Goal: Check status

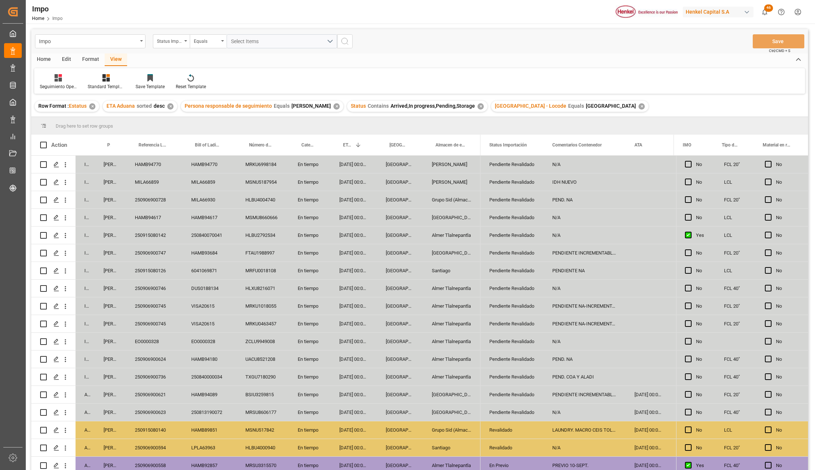
scroll to position [199, 0]
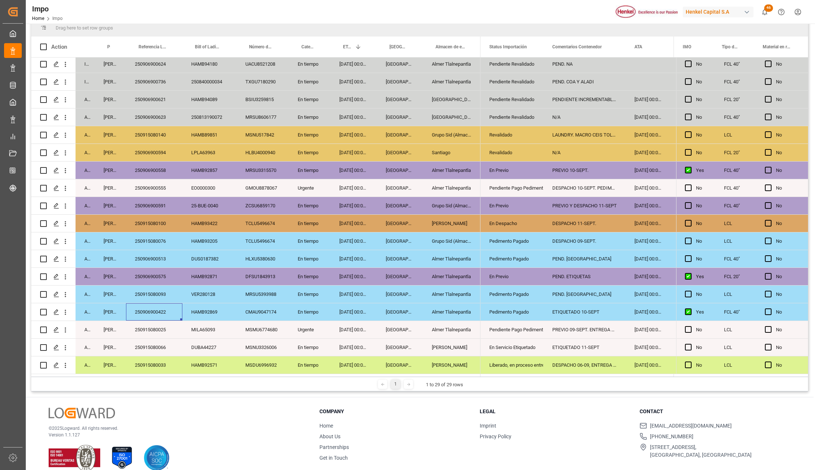
drag, startPoint x: 510, startPoint y: 157, endPoint x: 529, endPoint y: 152, distance: 19.4
click at [510, 157] on div "Revalidado" at bounding box center [511, 152] width 45 height 17
click at [561, 151] on div "N/A" at bounding box center [585, 152] width 82 height 17
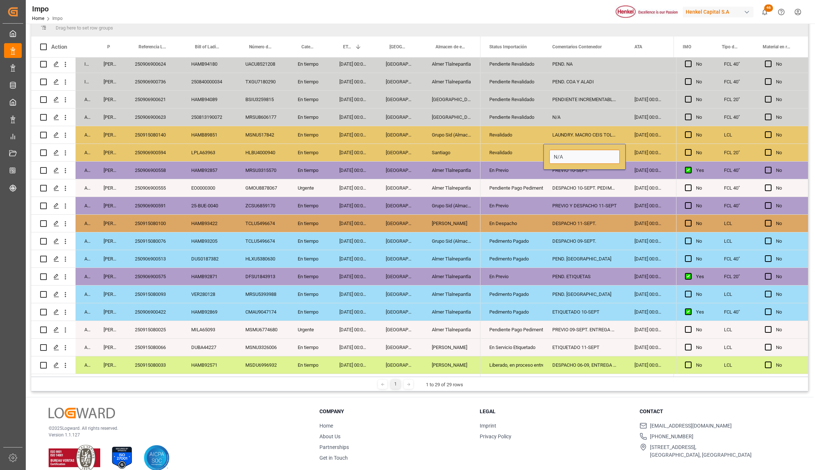
click at [561, 151] on input "N/A" at bounding box center [585, 157] width 70 height 14
type input "PREVIO 12"
click at [528, 156] on icon "open menu" at bounding box center [530, 157] width 9 height 9
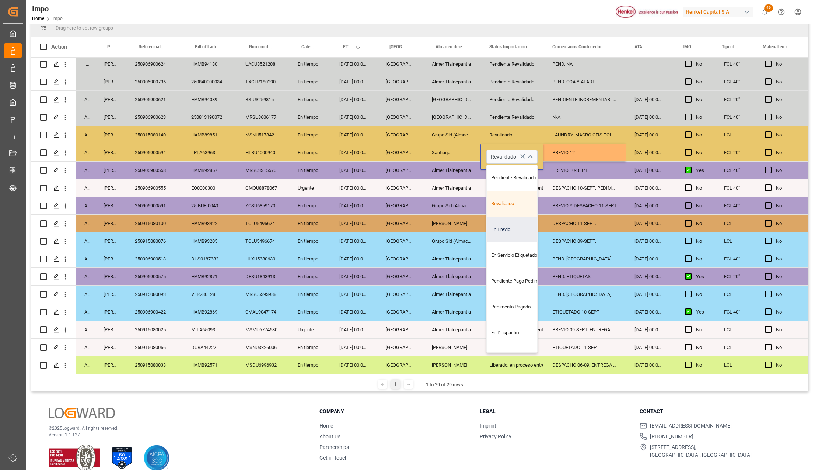
click at [505, 236] on div "En Previo" at bounding box center [521, 229] width 69 height 26
type input "En Previo"
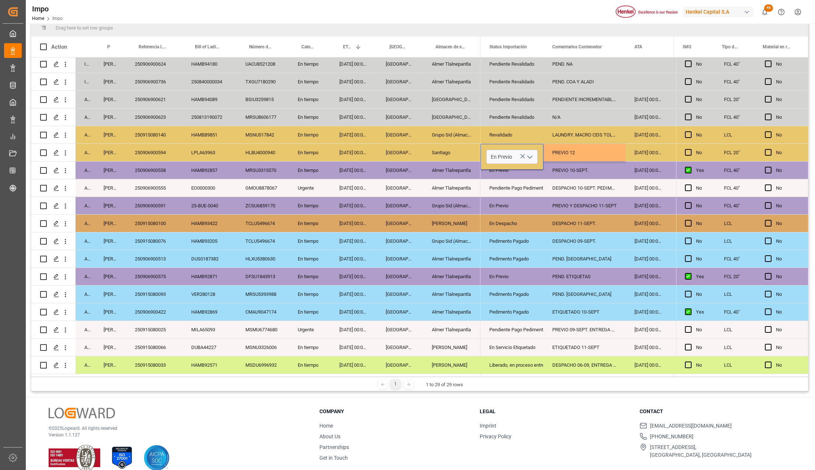
drag, startPoint x: 512, startPoint y: 251, endPoint x: 584, endPoint y: 174, distance: 105.6
click at [513, 251] on div "Pedimento Pagado" at bounding box center [511, 258] width 45 height 17
click at [582, 152] on div "PREVIO 12" at bounding box center [585, 152] width 82 height 17
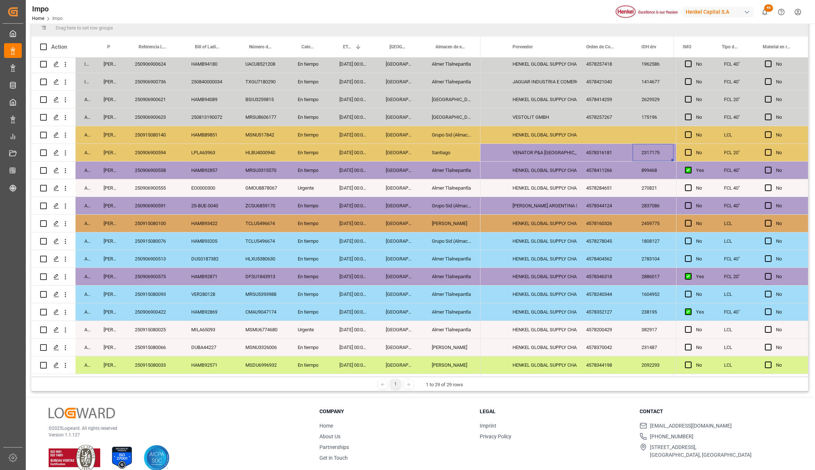
scroll to position [0, 0]
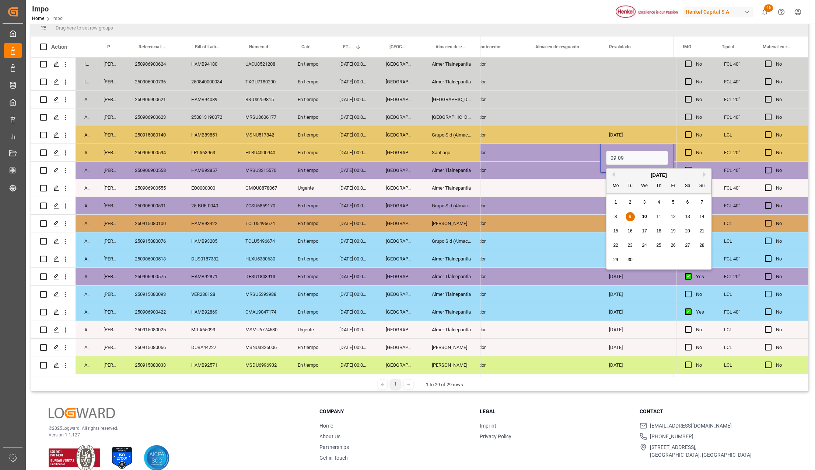
type input "[DATE]"
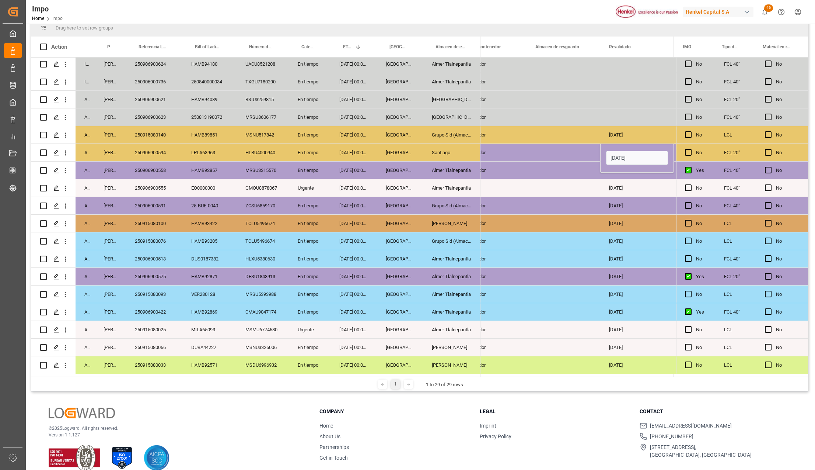
click at [583, 151] on div "Press SPACE to select this row." at bounding box center [564, 152] width 74 height 17
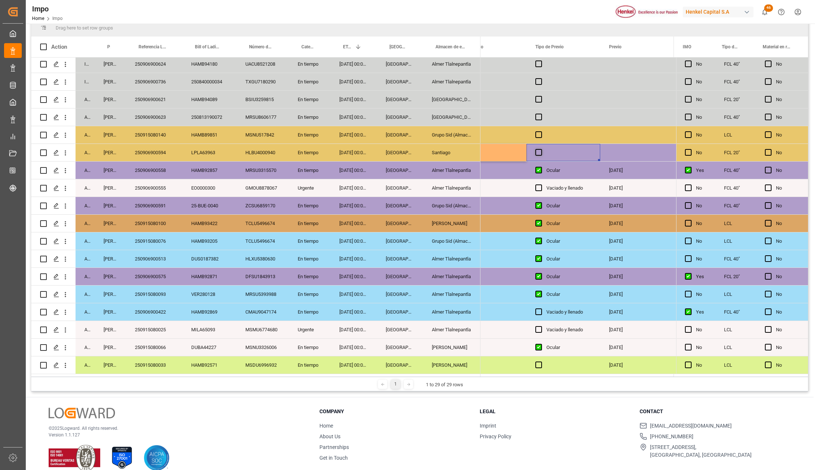
click at [540, 149] on span "Press SPACE to select this row." at bounding box center [539, 152] width 7 height 7
click at [541, 149] on input "Press SPACE to select this row." at bounding box center [541, 149] width 0 height 0
click at [637, 150] on div "Press SPACE to select this row." at bounding box center [637, 152] width 74 height 17
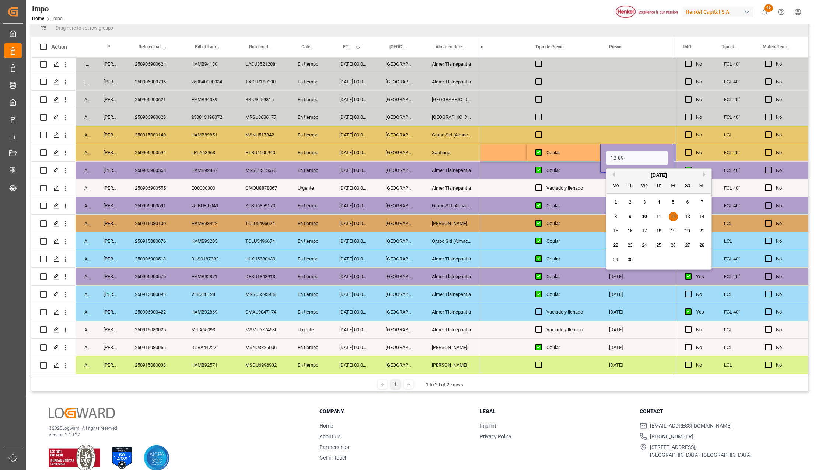
type input "[DATE]"
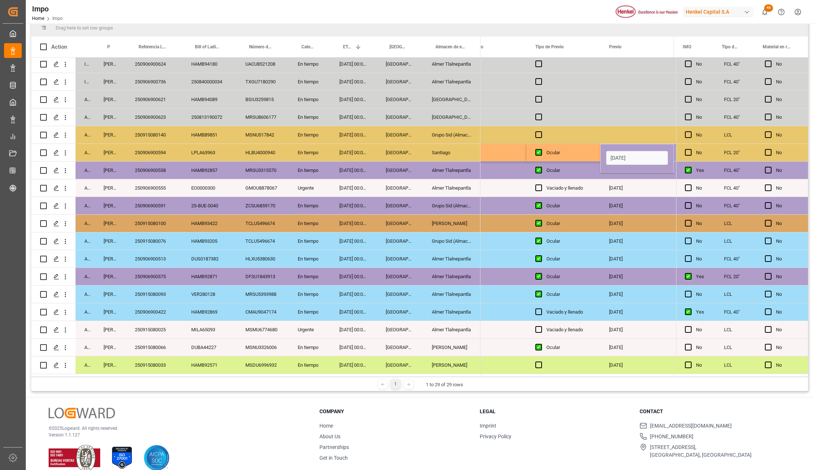
click at [579, 192] on div "Vaciado y llenado" at bounding box center [569, 187] width 45 height 17
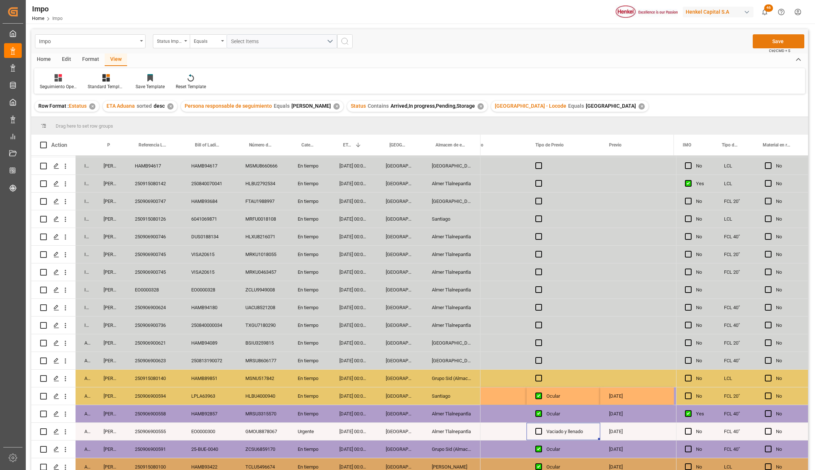
click at [776, 39] on button "Save" at bounding box center [779, 41] width 52 height 14
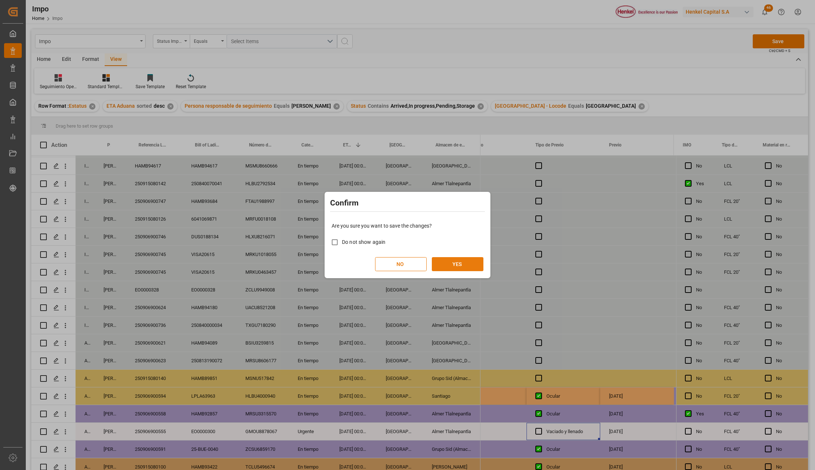
click at [446, 261] on button "YES" at bounding box center [458, 264] width 52 height 14
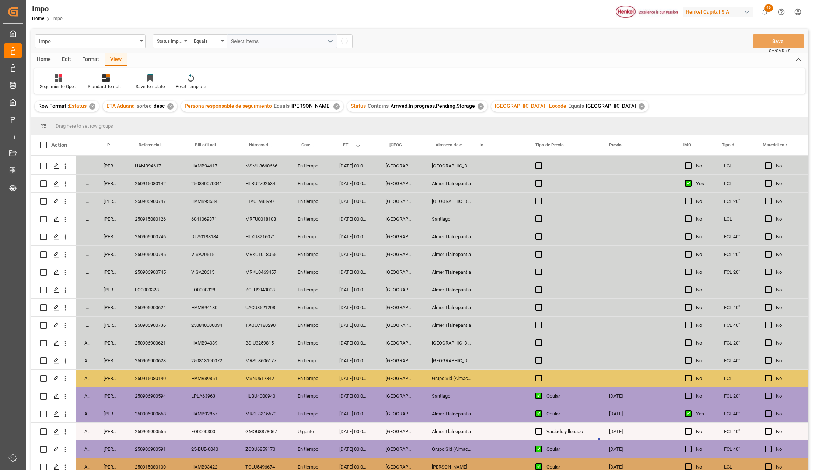
click at [296, 294] on div "En tiempo" at bounding box center [310, 289] width 42 height 17
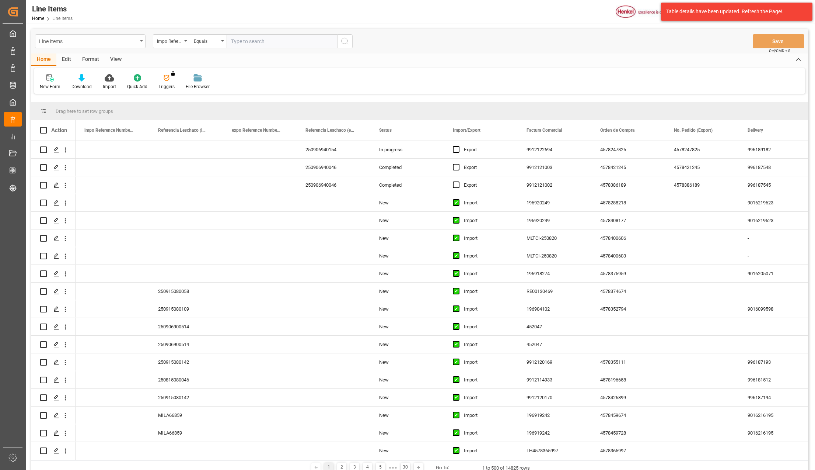
click at [140, 38] on div "Line Items" at bounding box center [90, 41] width 111 height 14
click at [71, 89] on div "Impo" at bounding box center [90, 90] width 110 height 15
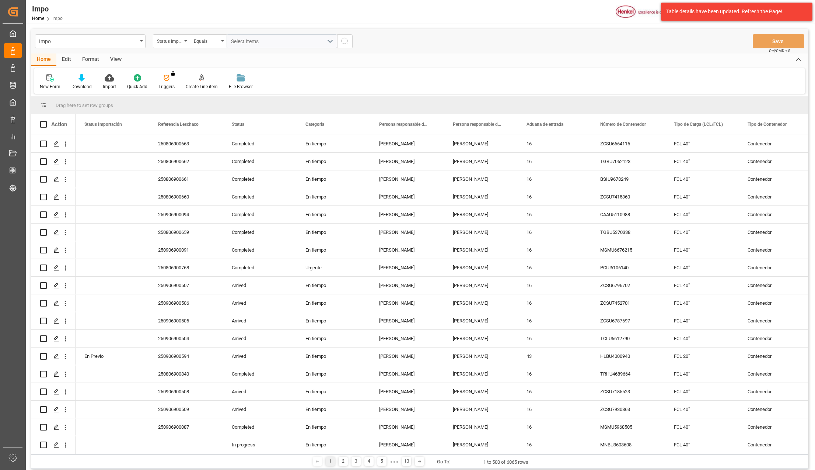
click at [115, 53] on div "View" at bounding box center [116, 59] width 22 height 13
click at [80, 74] on icon at bounding box center [83, 77] width 7 height 7
click at [81, 102] on div "Seguimiento Operativo" at bounding box center [103, 104] width 64 height 8
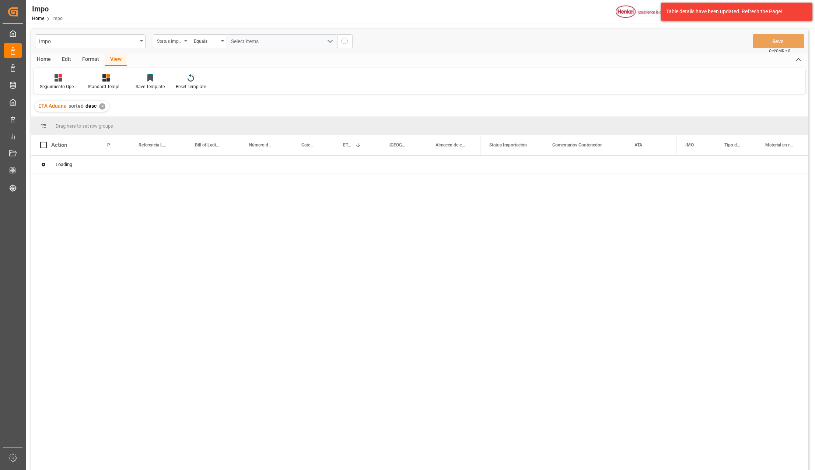
click at [189, 39] on div "Status Importación" at bounding box center [171, 41] width 37 height 14
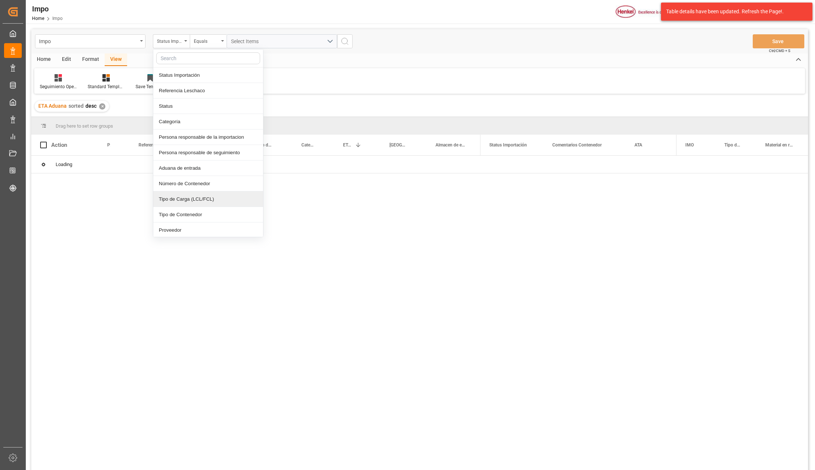
scroll to position [147, 0]
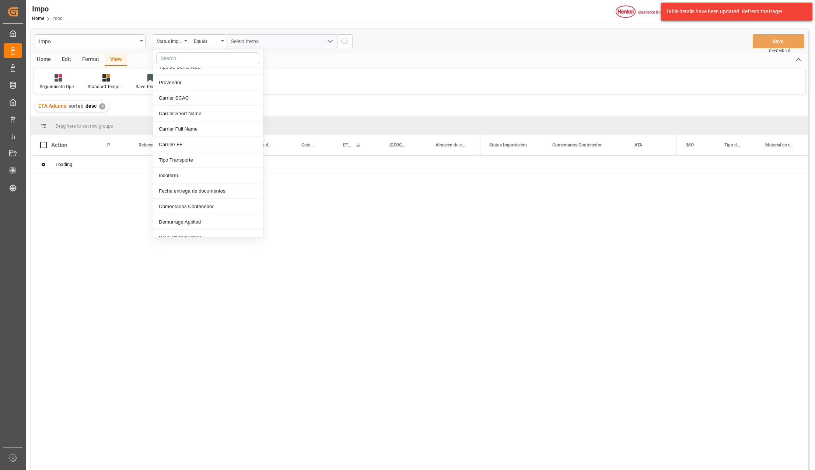
click at [167, 60] on input "text" at bounding box center [208, 58] width 104 height 12
click at [171, 55] on input "idh" at bounding box center [208, 58] width 104 height 12
click at [172, 58] on input "idh" at bounding box center [208, 58] width 104 height 12
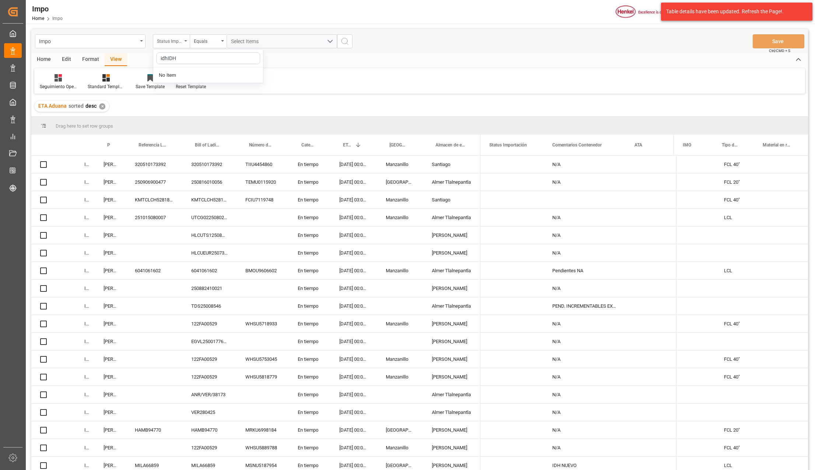
scroll to position [49, 0]
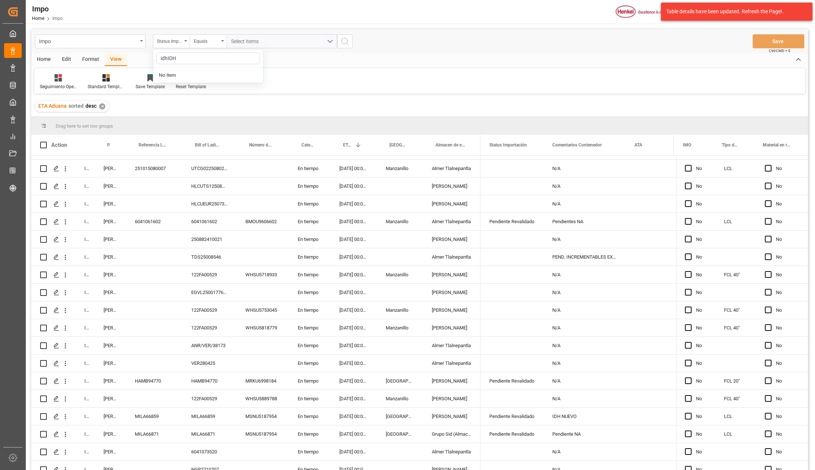
type input "idhIDH"
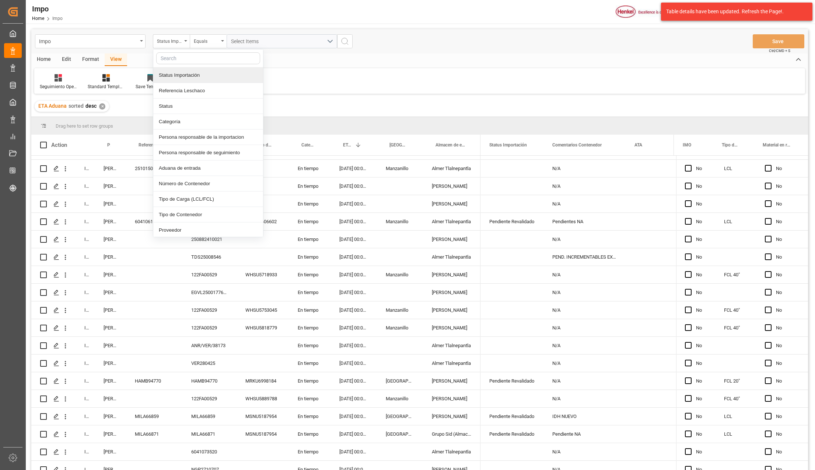
drag, startPoint x: 182, startPoint y: 58, endPoint x: 167, endPoint y: 69, distance: 18.8
click at [182, 58] on input "text" at bounding box center [208, 58] width 104 height 12
type input "idh"
click at [163, 72] on div "IDH drv" at bounding box center [208, 74] width 110 height 15
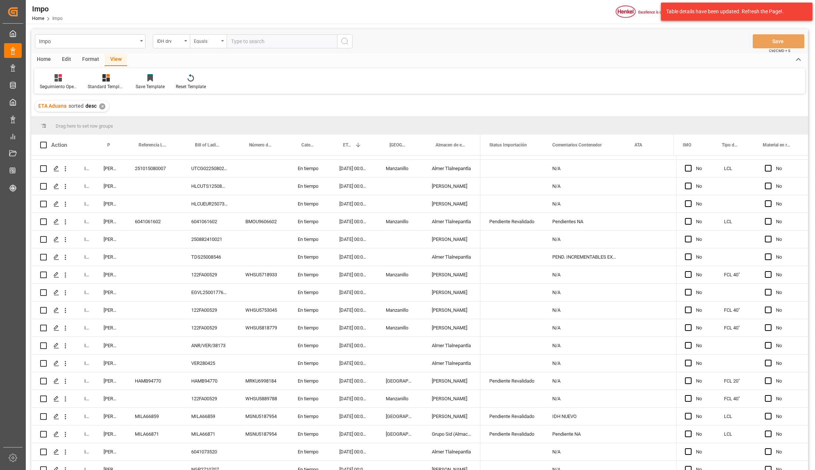
click at [220, 39] on div "Equals" at bounding box center [208, 41] width 37 height 14
click at [268, 38] on input "text" at bounding box center [282, 41] width 111 height 14
paste input "2858998"
type input "2858998"
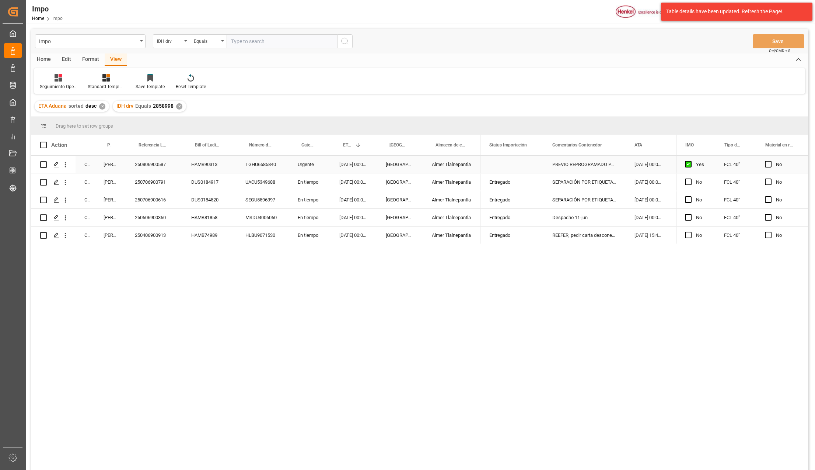
click at [167, 164] on div "250806900587" at bounding box center [154, 164] width 56 height 17
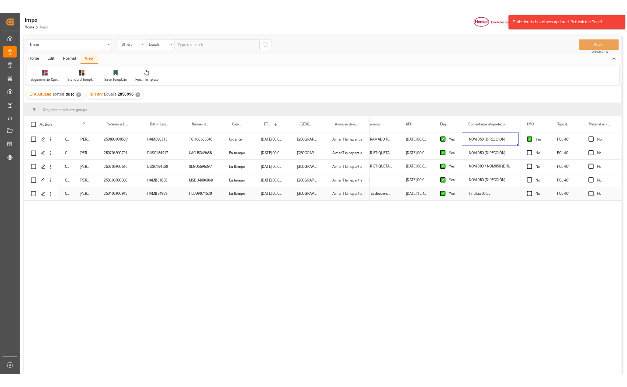
scroll to position [0, 181]
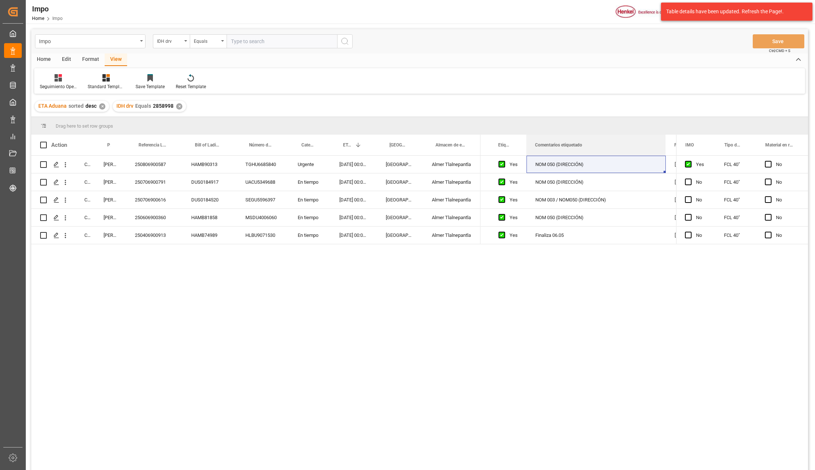
drag, startPoint x: 600, startPoint y: 135, endPoint x: 666, endPoint y: 143, distance: 66.1
click at [279, 40] on input "text" at bounding box center [282, 41] width 111 height 14
paste input "2858998"
type input "2858999"
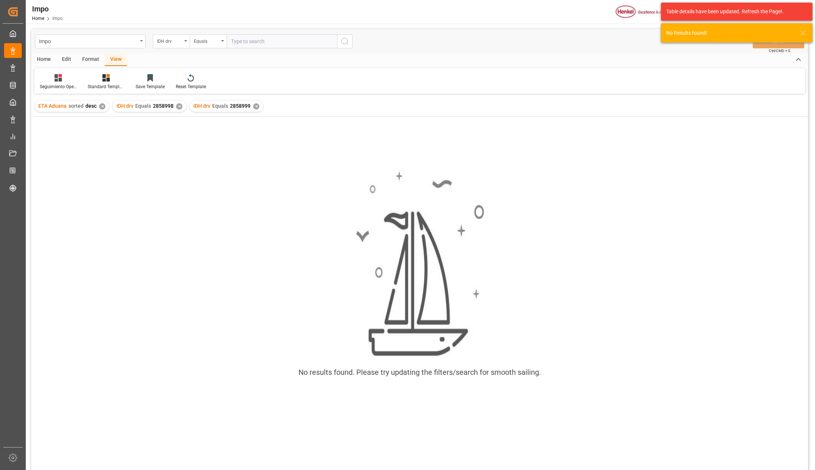
click at [179, 108] on div "✕" at bounding box center [179, 106] width 6 height 6
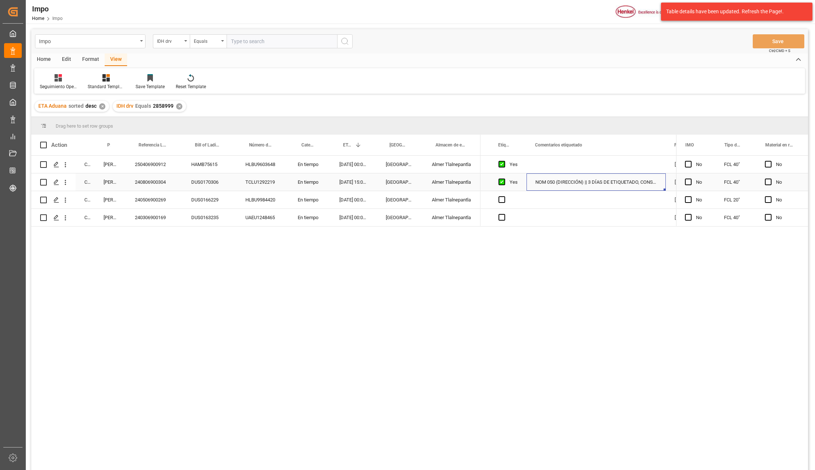
click at [562, 183] on div "NOM 050 (DIRECCIÓN) || 3 DÍAS DE ETIQUETADO, CONSIDERANDO SEGUNDO TURNO" at bounding box center [596, 181] width 139 height 17
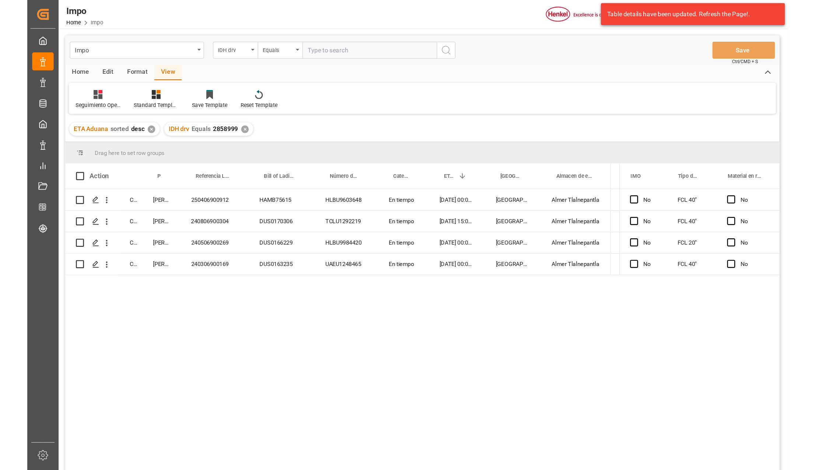
scroll to position [0, 181]
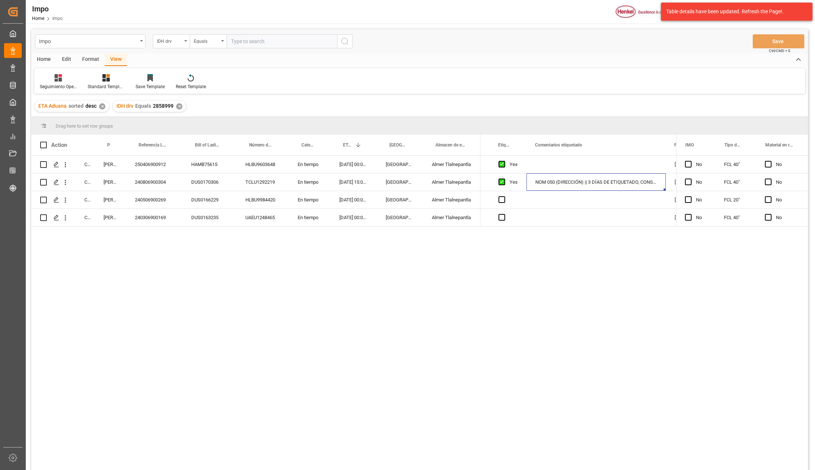
drag, startPoint x: 143, startPoint y: 328, endPoint x: 141, endPoint y: 393, distance: 64.9
click at [143, 328] on div "Completed Guillermina Simon 250406900912 HAMB75615 HLBU9603648 En tiempo 14-04-…" at bounding box center [419, 314] width 777 height 316
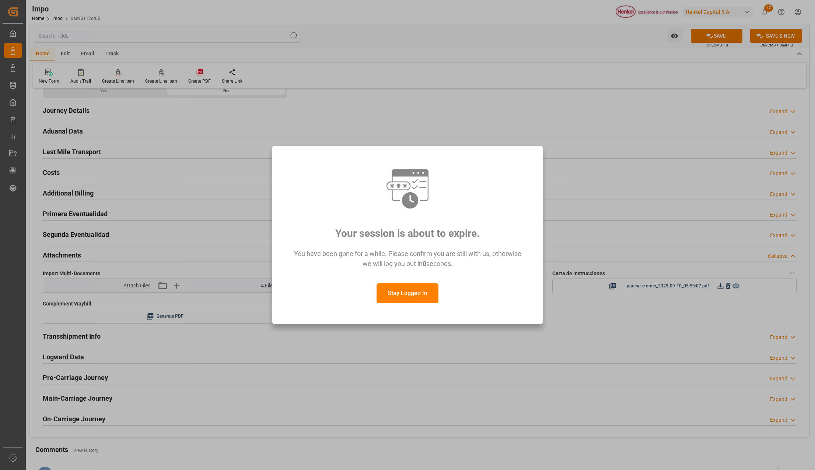
scroll to position [491, 0]
